Goal: Task Accomplishment & Management: Use online tool/utility

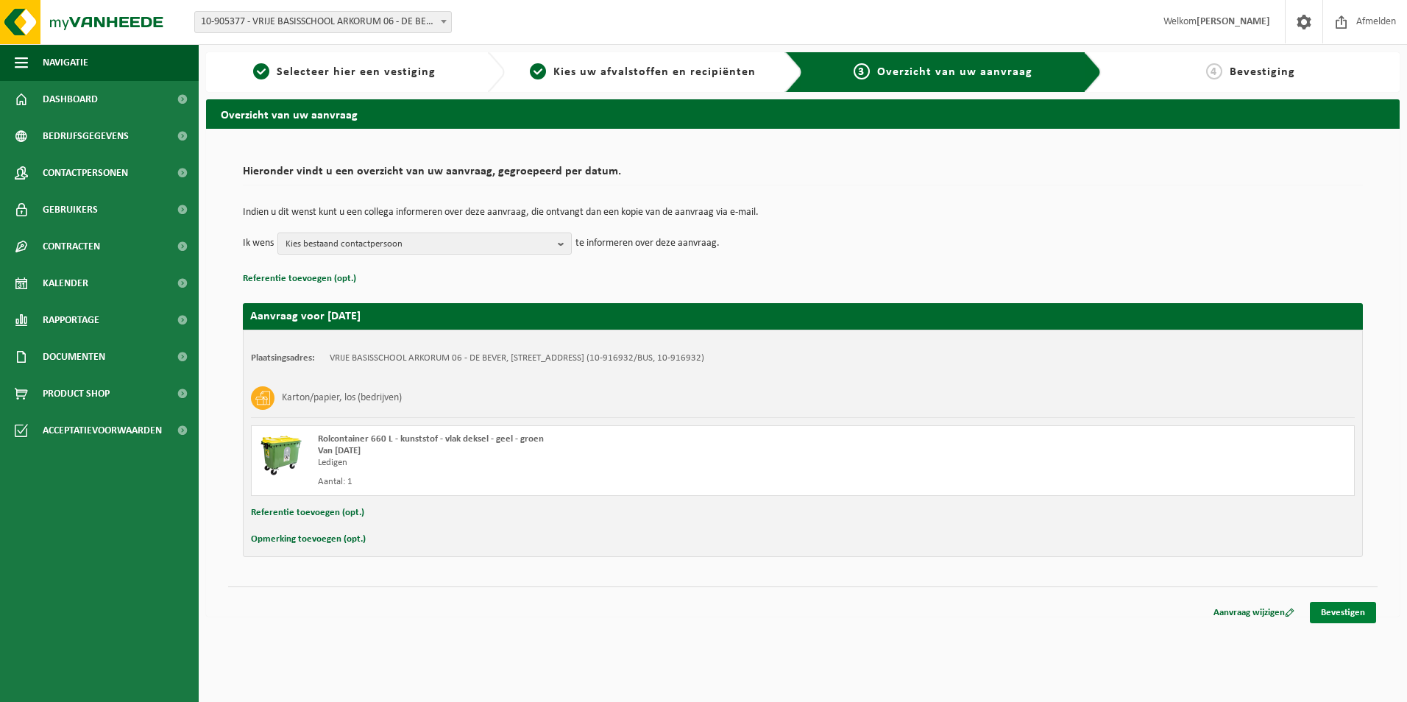
click at [1354, 611] on link "Bevestigen" at bounding box center [1343, 612] width 66 height 21
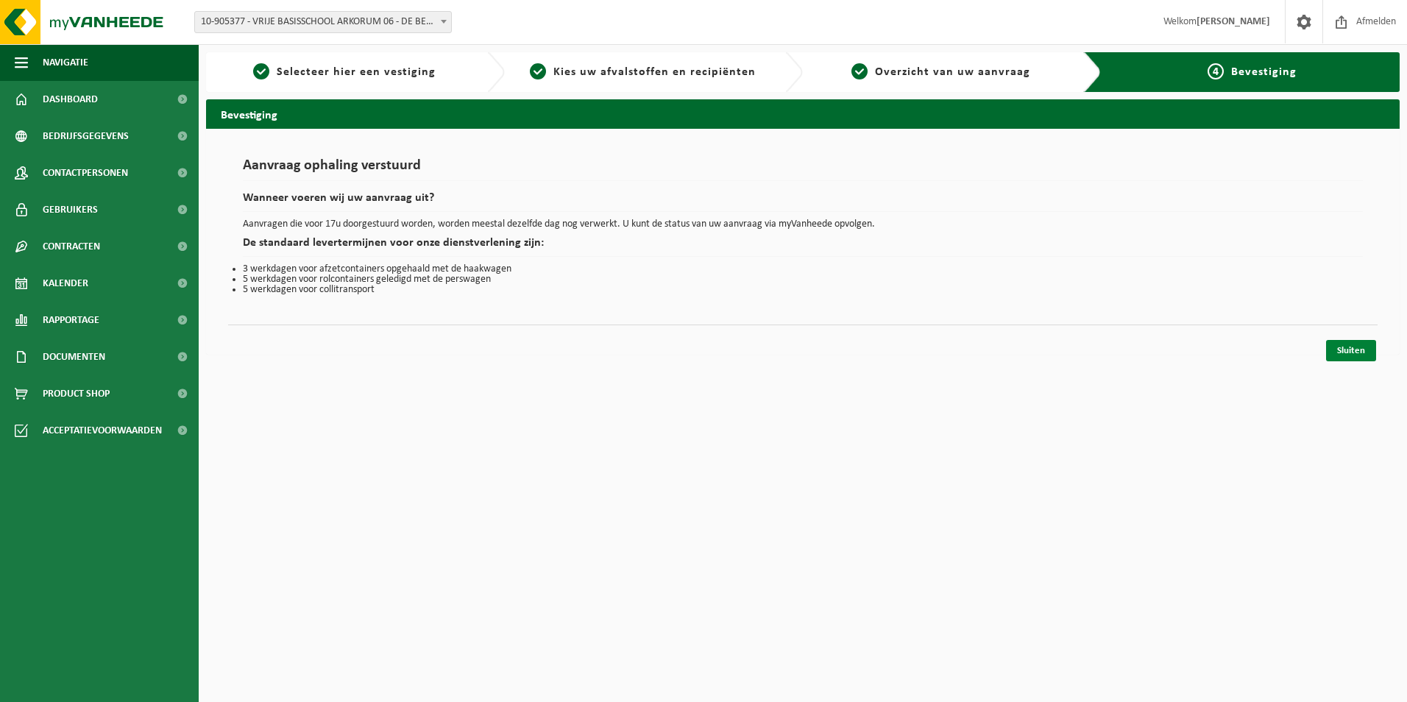
click at [1351, 347] on link "Sluiten" at bounding box center [1351, 350] width 50 height 21
